Goal: Information Seeking & Learning: Learn about a topic

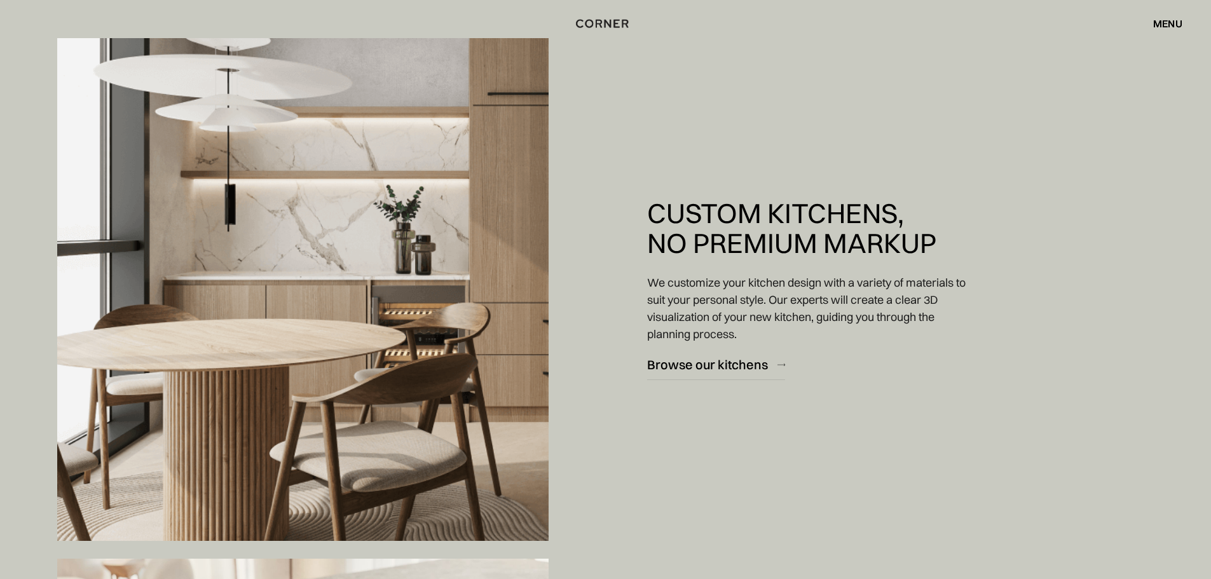
scroll to position [1081, 0]
click at [1172, 21] on div "menu" at bounding box center [1167, 23] width 29 height 10
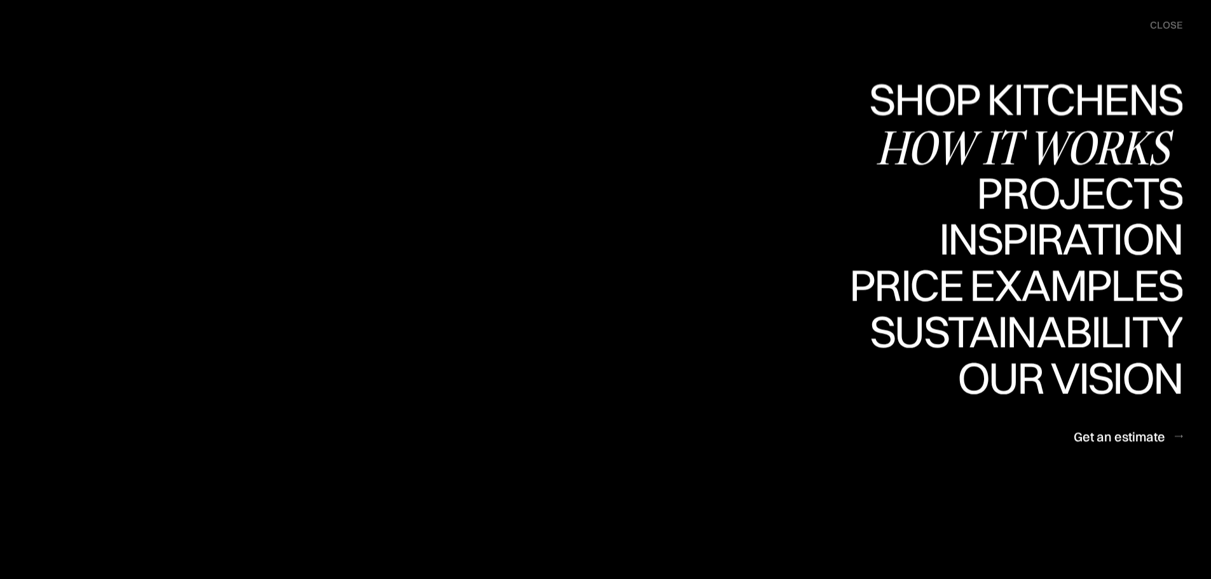
click at [1053, 97] on div "Shop Kitchens" at bounding box center [1023, 99] width 320 height 45
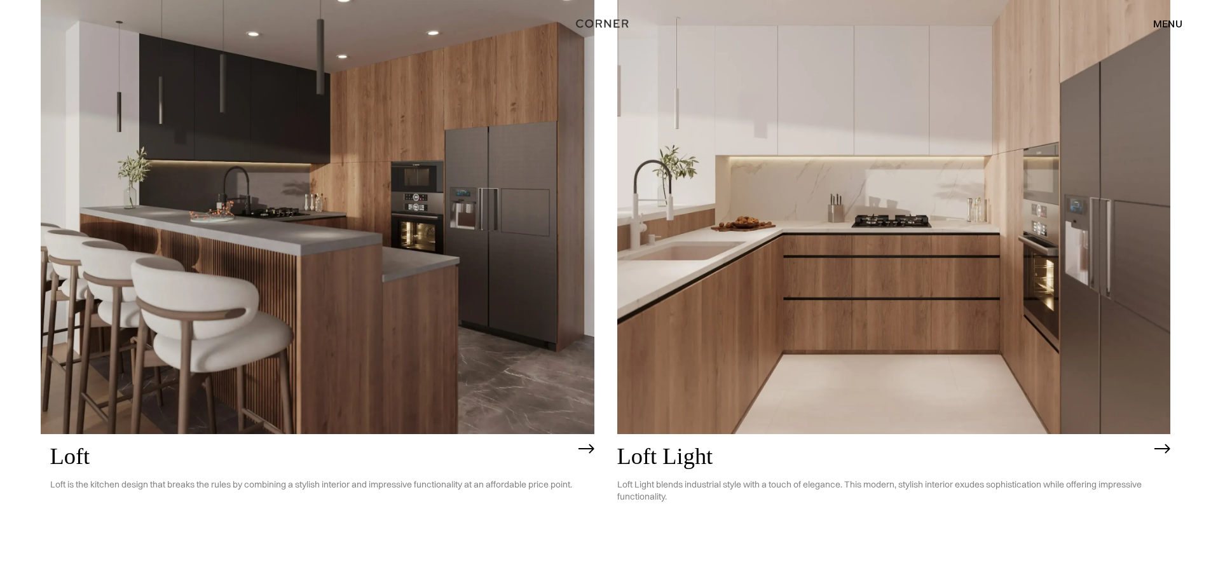
scroll to position [3942, 0]
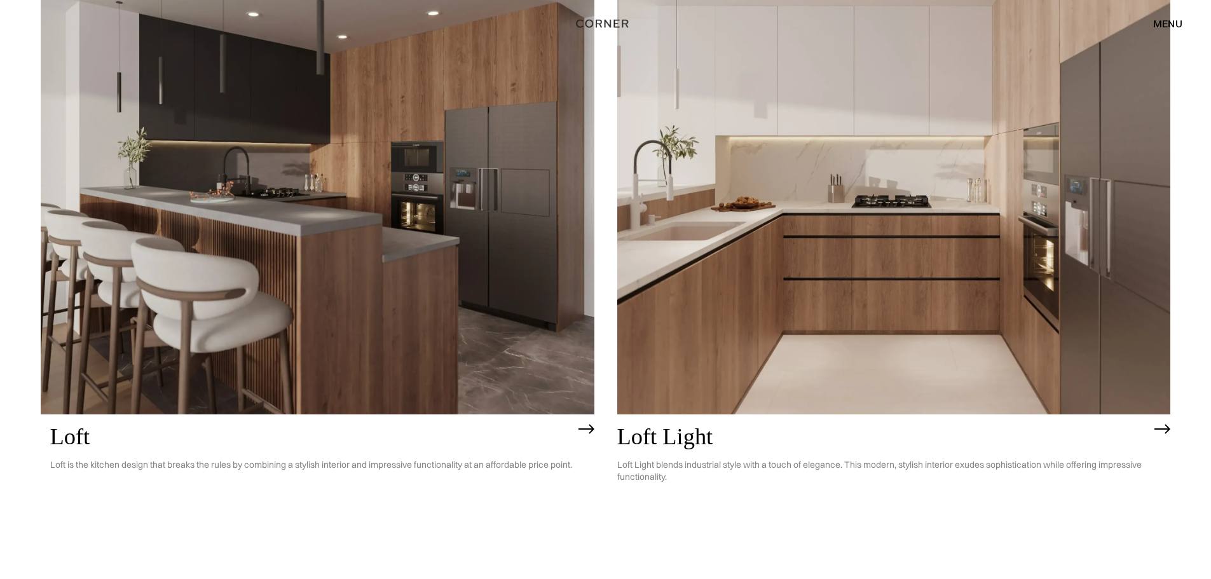
click at [807, 329] on img at bounding box center [894, 193] width 554 height 442
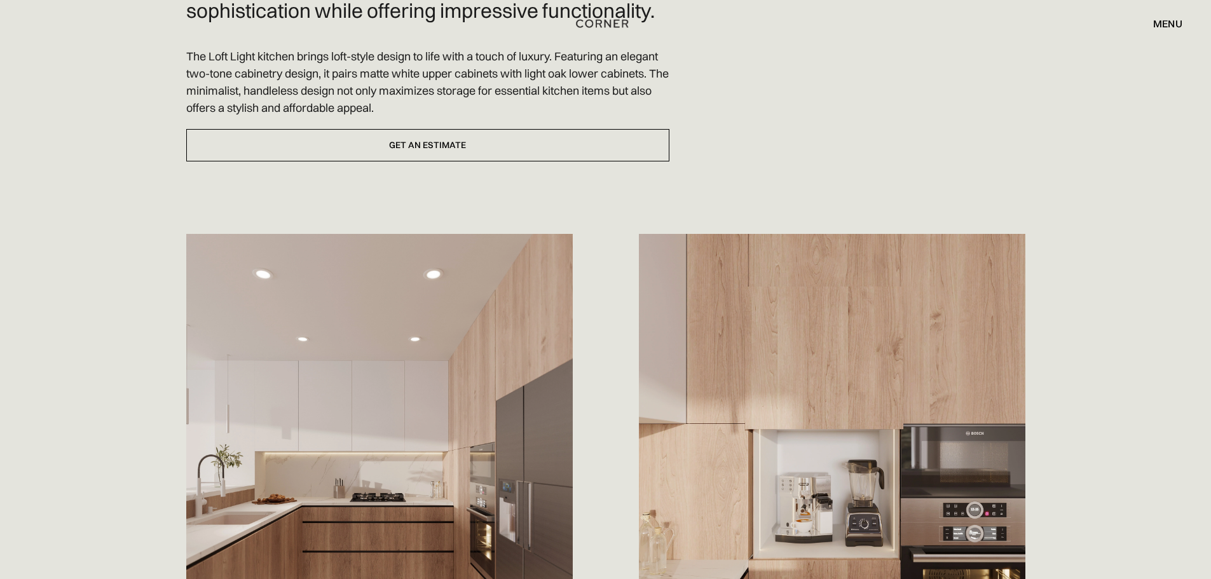
scroll to position [509, 0]
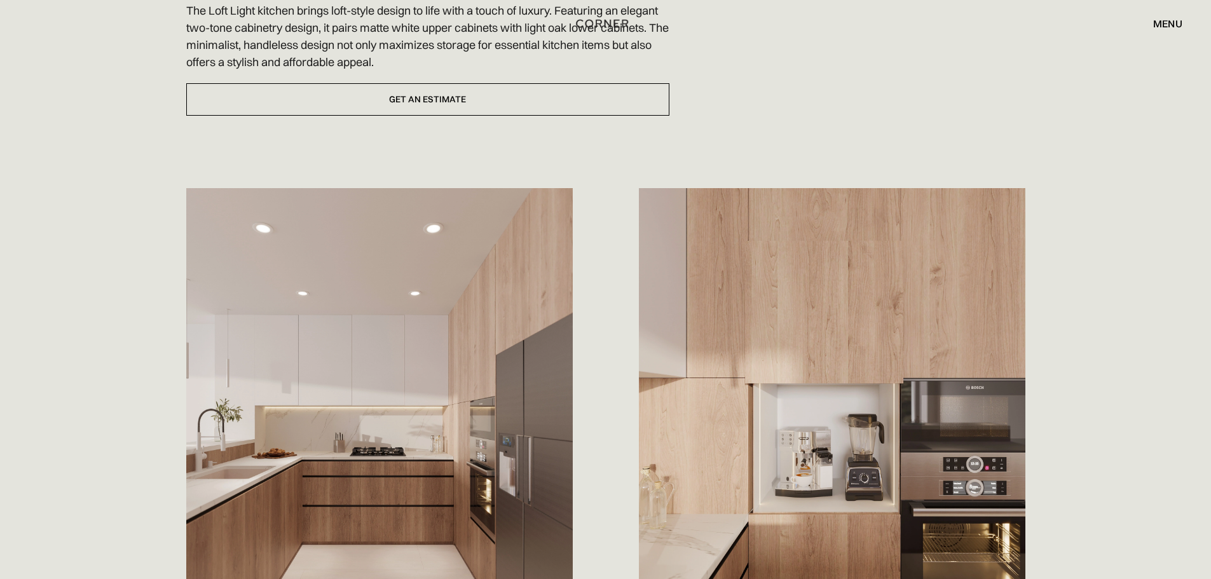
click at [831, 89] on div "Loft Light blends industrial style with a touch of elegance. This modern, styli…" at bounding box center [605, 338] width 839 height 866
